Goal: Transaction & Acquisition: Book appointment/travel/reservation

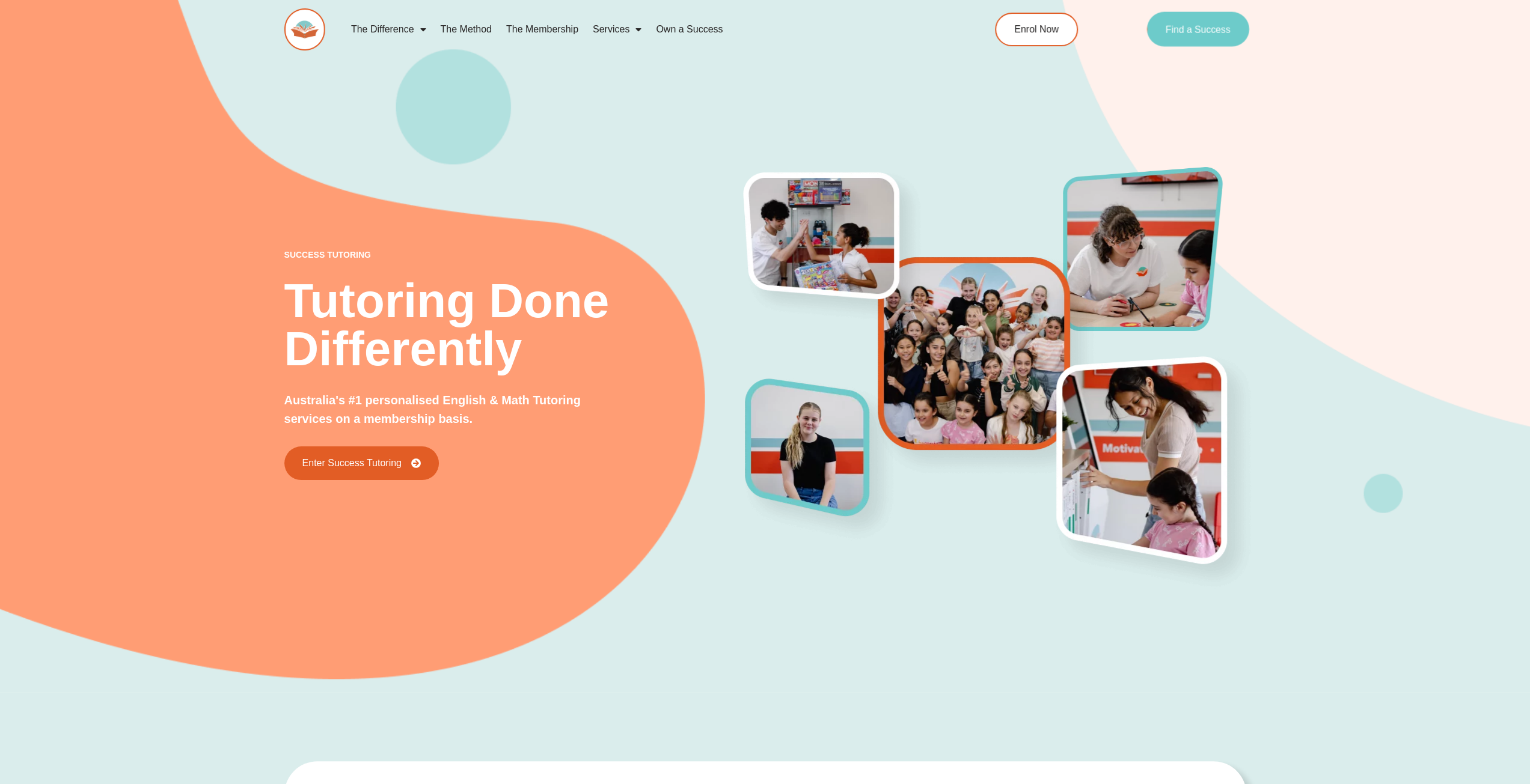
click at [1213, 29] on span "Find a Success" at bounding box center [1199, 30] width 65 height 10
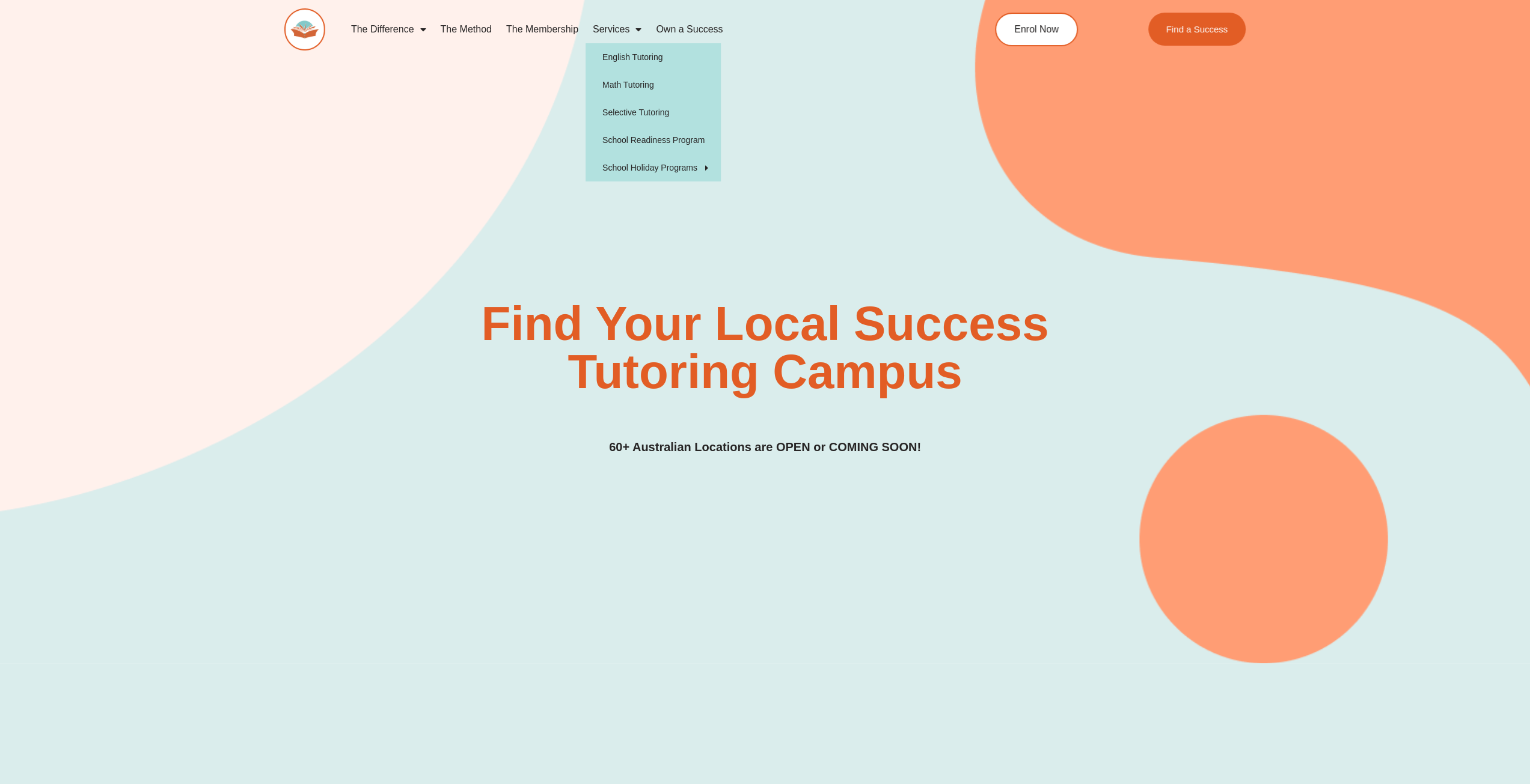
click at [628, 30] on link "Services" at bounding box center [618, 30] width 63 height 28
click at [629, 82] on link "Math Tutoring" at bounding box center [653, 85] width 135 height 28
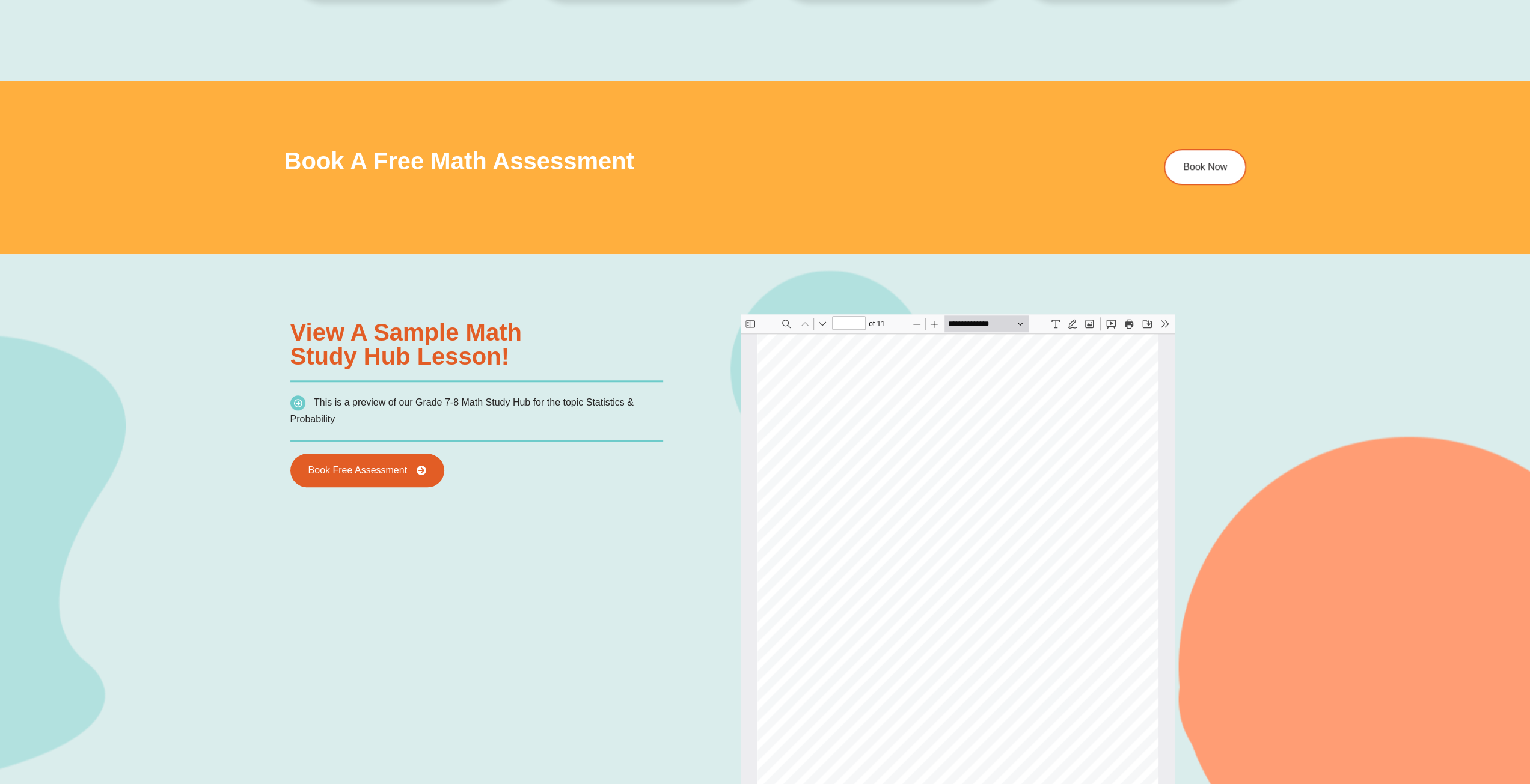
scroll to position [1022, 0]
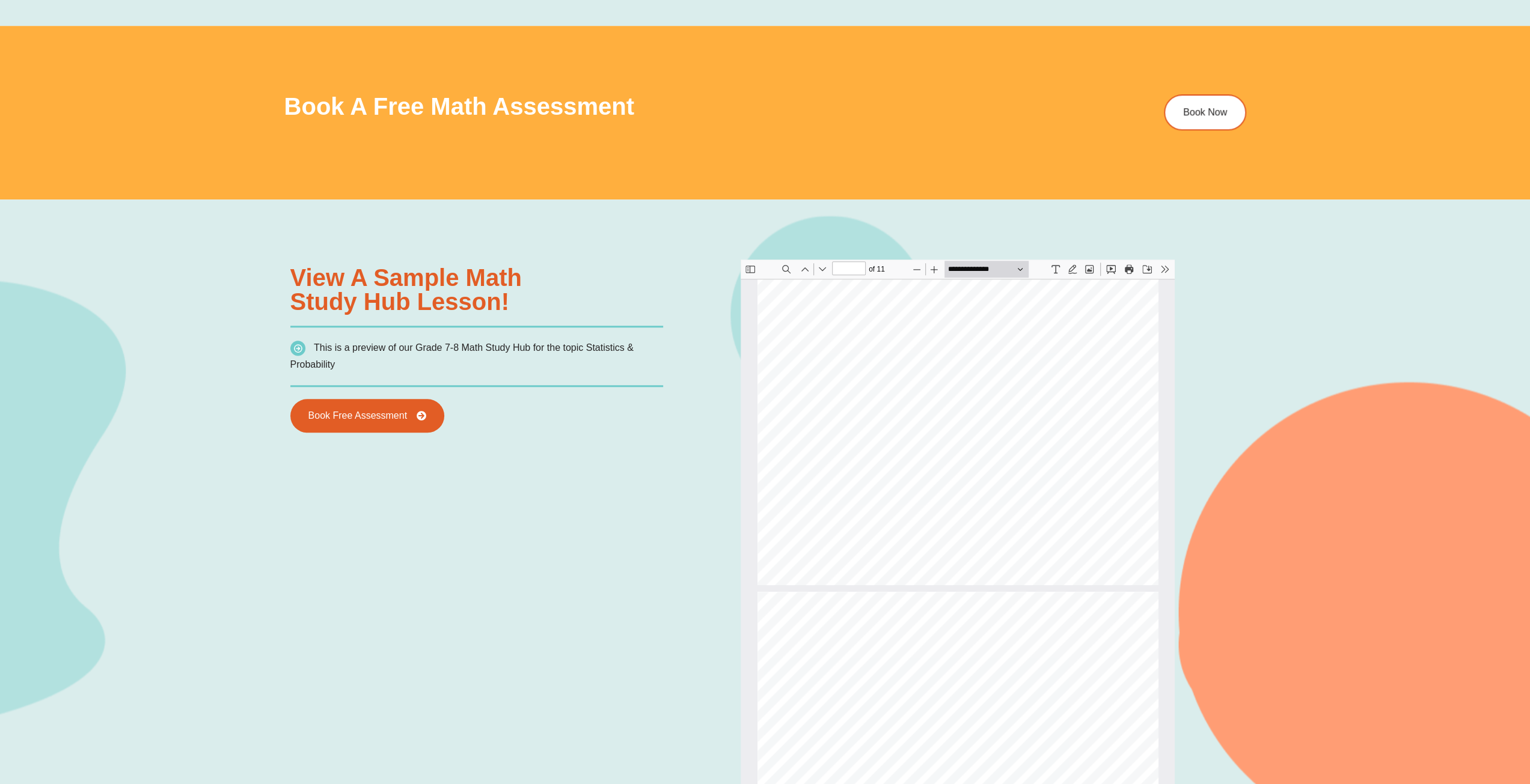
type input "*"
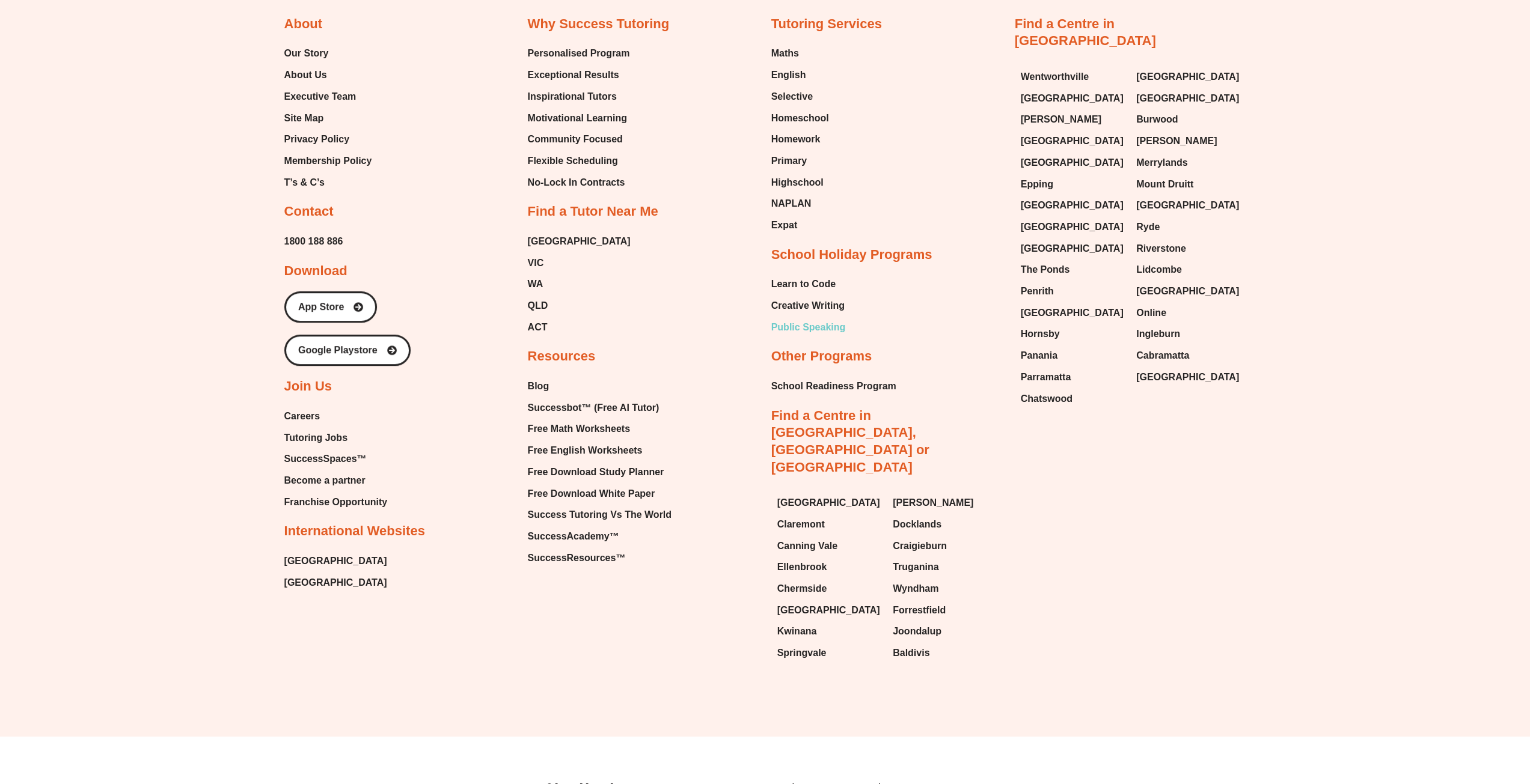
scroll to position [4836, 0]
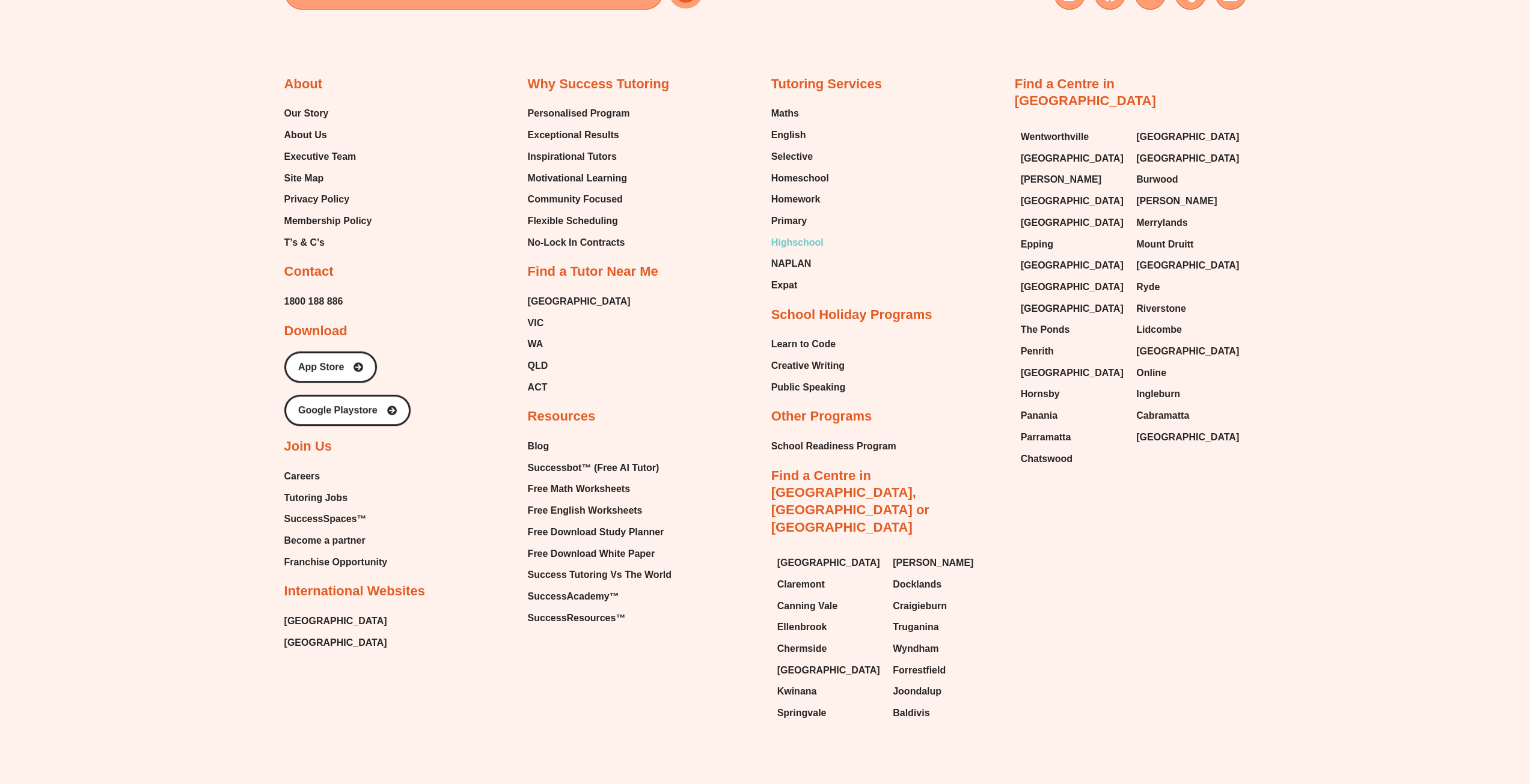
click at [795, 240] on span "Highschool" at bounding box center [797, 243] width 52 height 18
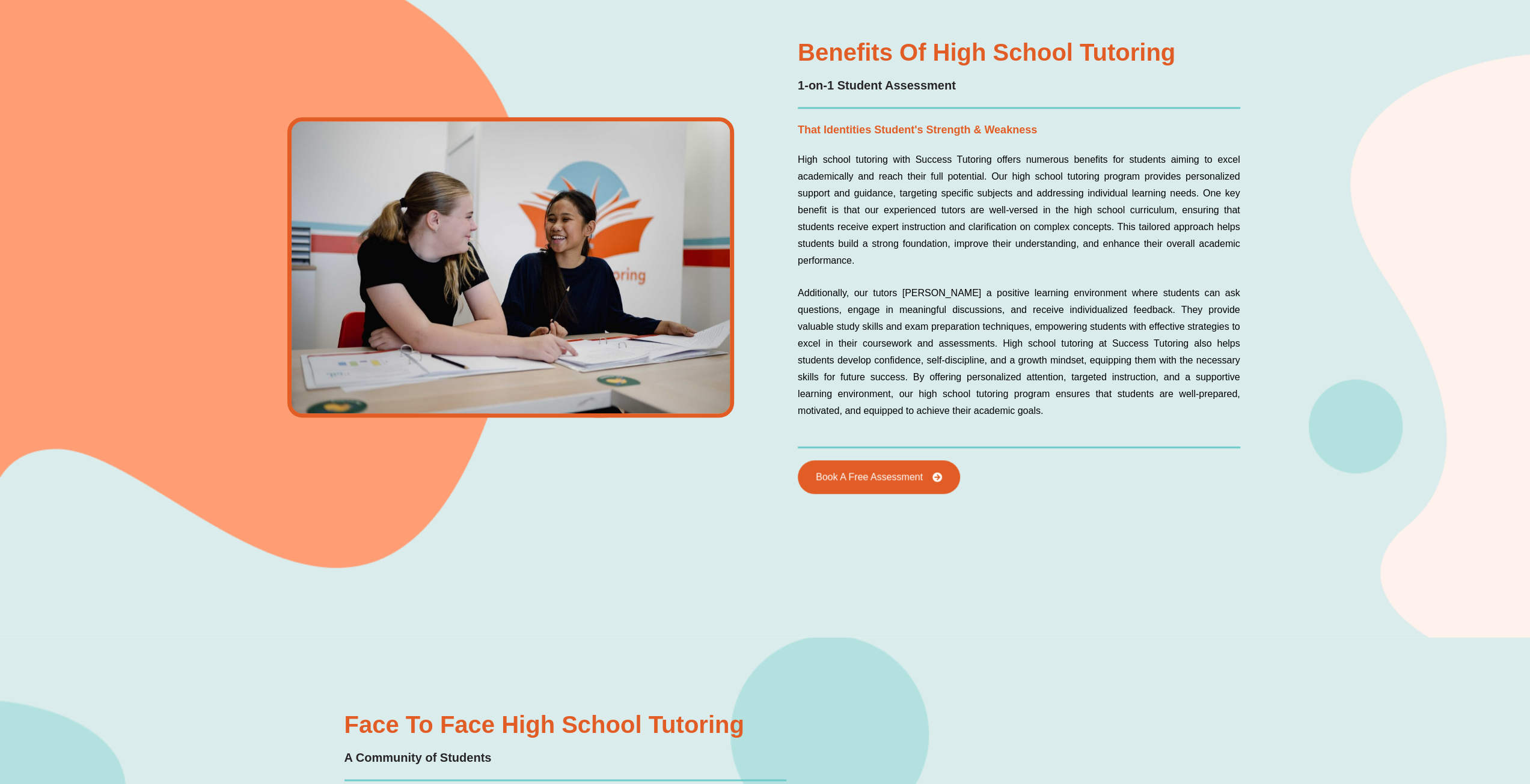
scroll to position [1141, 0]
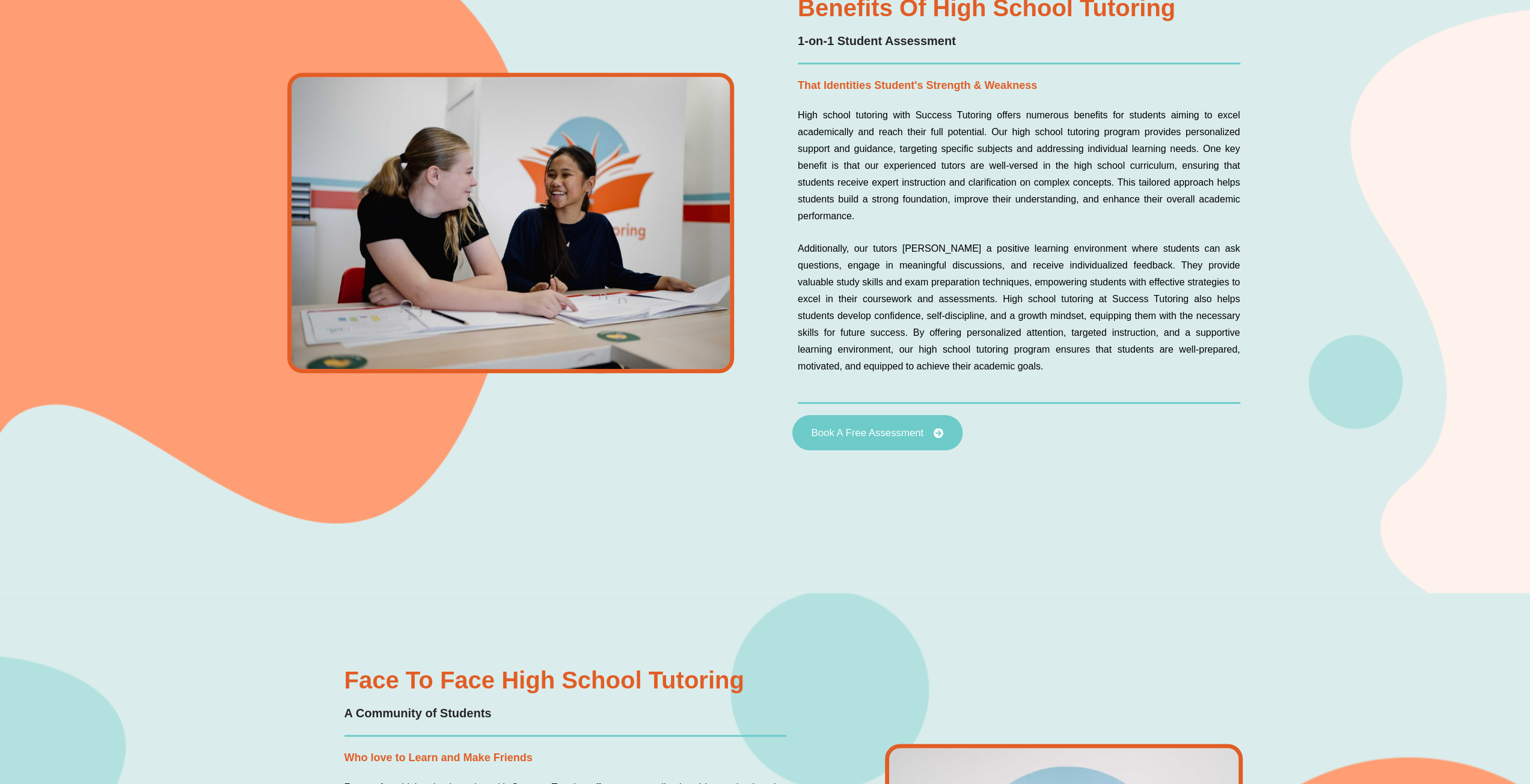
click at [887, 430] on span "Book A Free Assessment" at bounding box center [867, 433] width 112 height 10
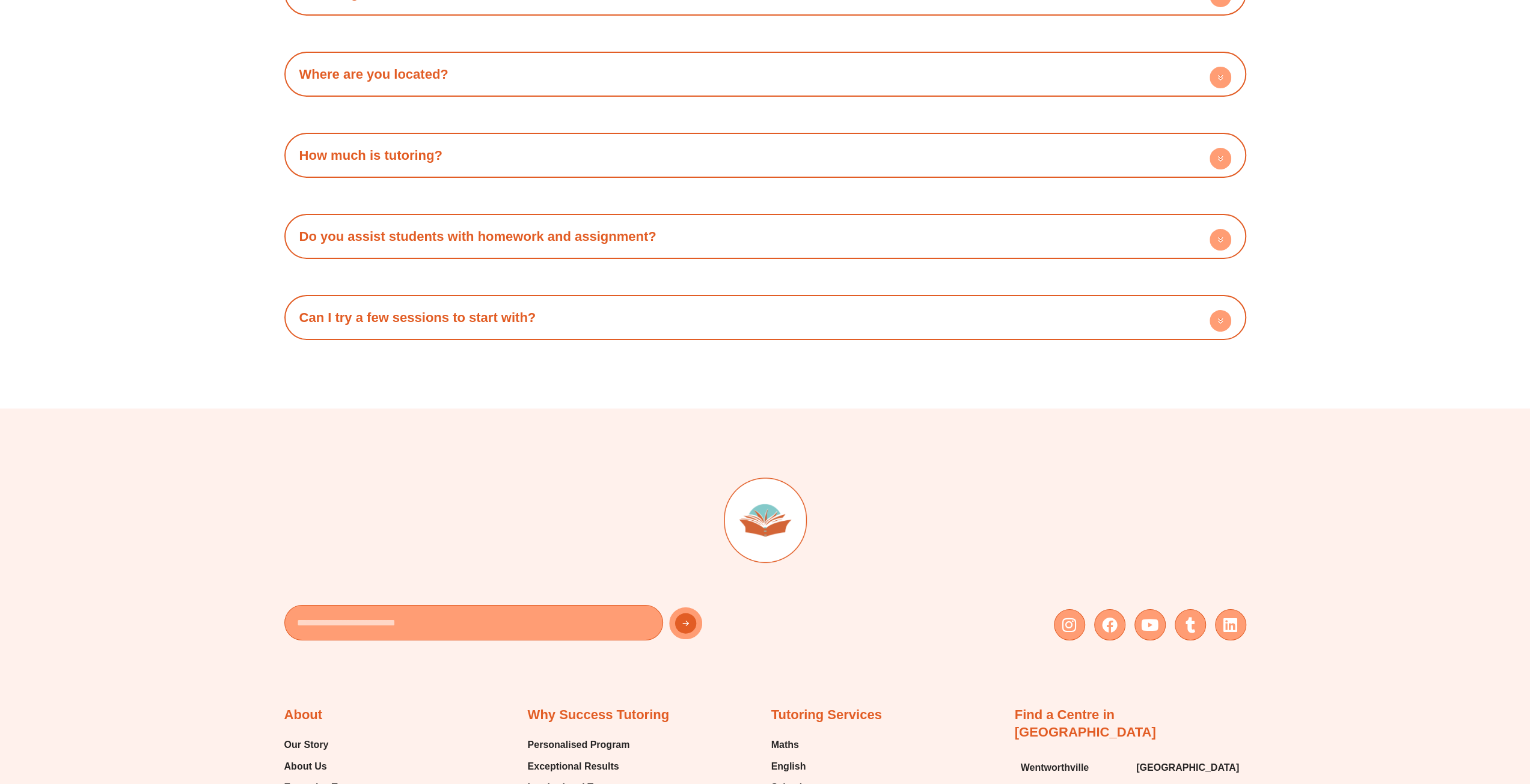
scroll to position [4508, 0]
